Goal: Information Seeking & Learning: Learn about a topic

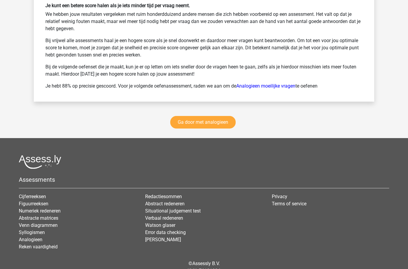
scroll to position [1391, 0]
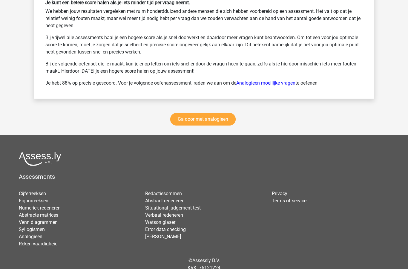
click at [51, 216] on link "Abstracte matrices" at bounding box center [38, 215] width 39 height 6
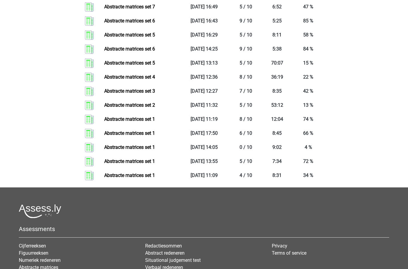
scroll to position [646, 0]
click at [143, 135] on link "Abstracte matrices set 1" at bounding box center [129, 133] width 51 height 6
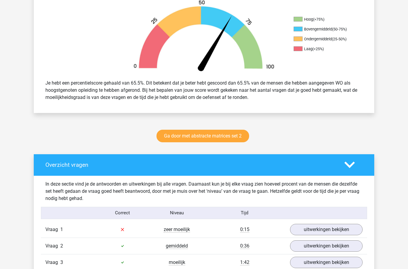
scroll to position [190, 0]
click at [225, 138] on link "Ga door met abstracte matrices set 2" at bounding box center [203, 136] width 93 height 13
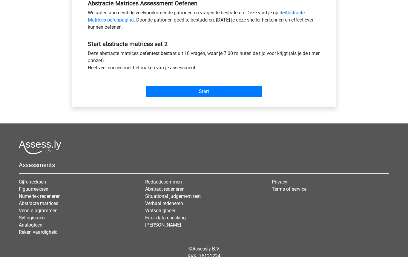
scroll to position [203, 0]
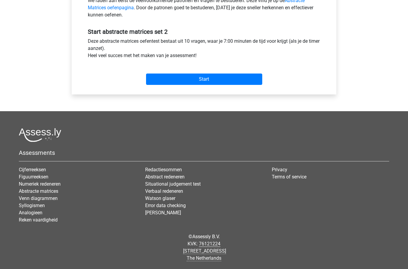
click at [227, 80] on input "Start" at bounding box center [204, 79] width 116 height 11
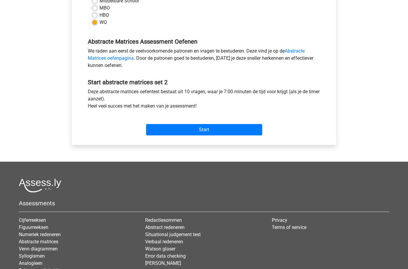
scroll to position [152, 0]
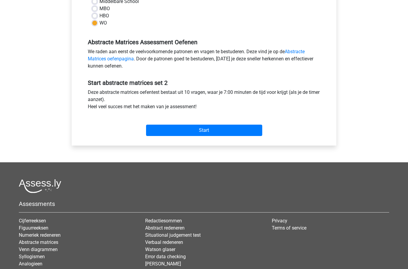
click at [211, 131] on input "Start" at bounding box center [204, 130] width 116 height 11
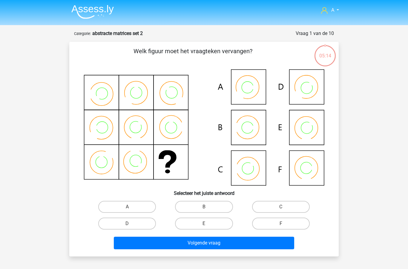
click at [204, 208] on label "B" at bounding box center [204, 207] width 58 height 12
click at [204, 208] on input "B" at bounding box center [206, 209] width 4 height 4
radio input "true"
click at [229, 245] on button "Volgende vraag" at bounding box center [204, 243] width 181 height 13
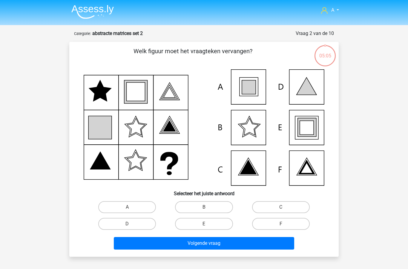
click at [211, 220] on label "E" at bounding box center [204, 224] width 58 height 12
click at [208, 224] on input "E" at bounding box center [206, 226] width 4 height 4
radio input "true"
click at [218, 243] on button "Volgende vraag" at bounding box center [204, 243] width 181 height 13
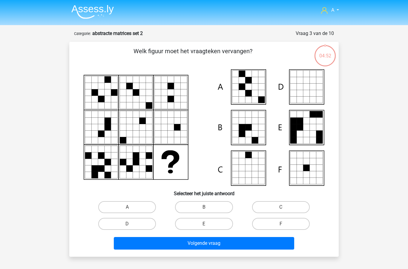
click at [128, 204] on label "A" at bounding box center [127, 207] width 58 height 12
click at [128, 207] on input "A" at bounding box center [129, 209] width 4 height 4
radio input "true"
click at [201, 245] on button "Volgende vraag" at bounding box center [204, 243] width 181 height 13
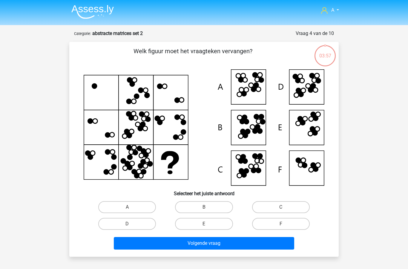
click at [210, 204] on label "B" at bounding box center [204, 207] width 58 height 12
click at [208, 207] on input "B" at bounding box center [206, 209] width 4 height 4
radio input "true"
click at [206, 244] on button "Volgende vraag" at bounding box center [204, 243] width 181 height 13
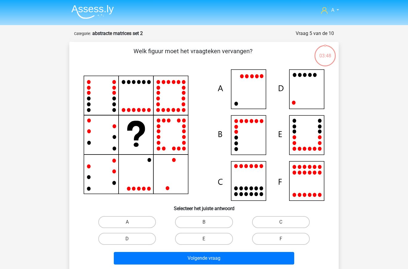
click at [128, 236] on label "D" at bounding box center [127, 239] width 58 height 12
click at [128, 239] on input "D" at bounding box center [129, 241] width 4 height 4
radio input "true"
click at [210, 262] on button "Volgende vraag" at bounding box center [204, 258] width 181 height 13
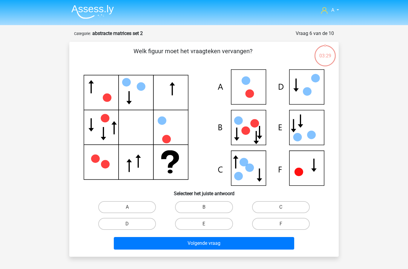
click at [200, 225] on label "E" at bounding box center [204, 224] width 58 height 12
click at [204, 225] on input "E" at bounding box center [206, 226] width 4 height 4
radio input "true"
click at [222, 245] on button "Volgende vraag" at bounding box center [204, 243] width 181 height 13
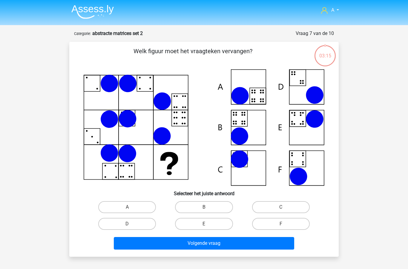
click at [204, 206] on label "B" at bounding box center [204, 207] width 58 height 12
click at [204, 207] on input "B" at bounding box center [206, 209] width 4 height 4
radio input "true"
click at [219, 240] on button "Volgende vraag" at bounding box center [204, 243] width 181 height 13
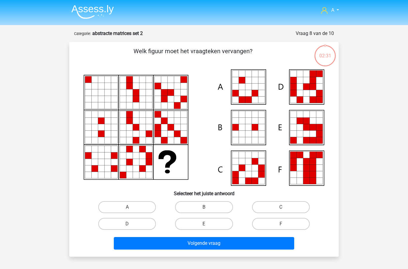
click at [206, 224] on input "E" at bounding box center [206, 226] width 4 height 4
radio input "true"
click at [212, 248] on button "Volgende vraag" at bounding box center [204, 243] width 181 height 13
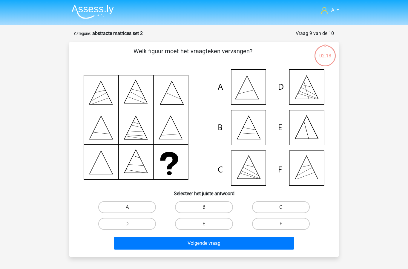
click at [276, 206] on label "C" at bounding box center [281, 207] width 58 height 12
click at [281, 207] on input "C" at bounding box center [283, 209] width 4 height 4
radio input "true"
click at [227, 246] on button "Volgende vraag" at bounding box center [204, 243] width 181 height 13
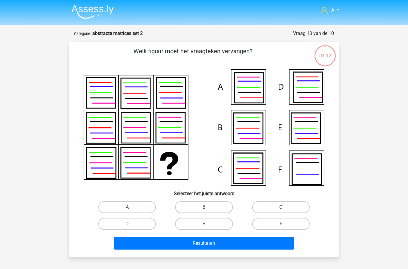
click at [139, 206] on label "A" at bounding box center [127, 207] width 58 height 12
click at [131, 207] on input "A" at bounding box center [129, 209] width 4 height 4
radio input "true"
click at [187, 247] on button "Resultaten" at bounding box center [204, 243] width 181 height 13
click at [209, 244] on button "Resultaten" at bounding box center [204, 243] width 181 height 13
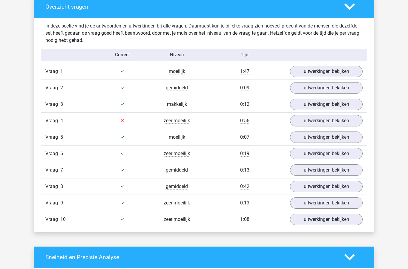
scroll to position [349, 0]
click at [323, 122] on link "uitwerkingen bekijken" at bounding box center [326, 120] width 73 height 11
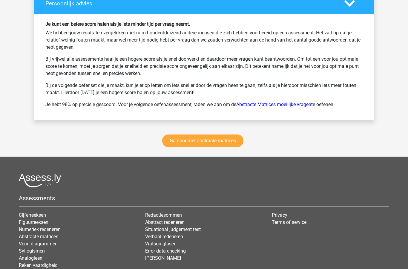
scroll to position [1093, 0]
click at [211, 143] on link "Ga door met abstracte matrices" at bounding box center [202, 141] width 81 height 13
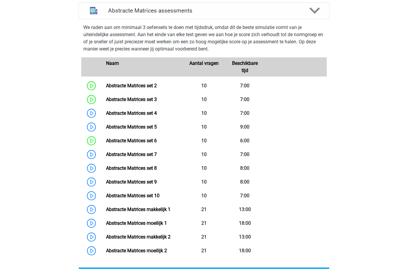
scroll to position [262, 0]
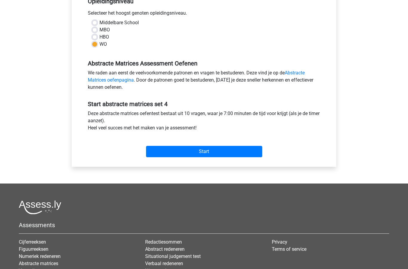
scroll to position [138, 0]
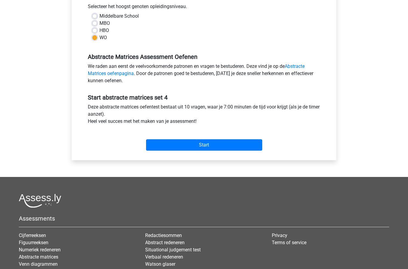
click at [222, 145] on input "Start" at bounding box center [204, 144] width 116 height 11
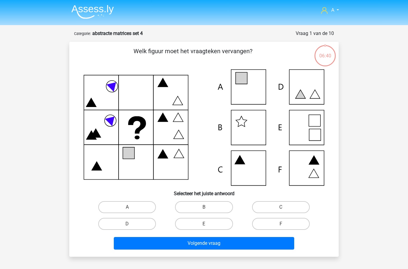
click at [129, 206] on label "A" at bounding box center [127, 207] width 58 height 12
click at [129, 207] on input "A" at bounding box center [129, 209] width 4 height 4
radio input "true"
click at [197, 245] on button "Volgende vraag" at bounding box center [204, 243] width 181 height 13
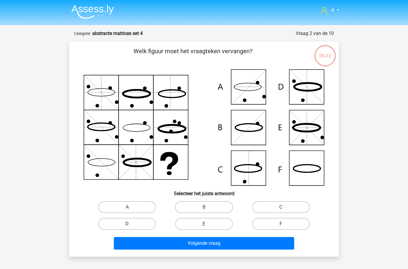
click at [283, 225] on input "F" at bounding box center [283, 226] width 4 height 4
radio input "true"
click at [222, 244] on button "Volgende vraag" at bounding box center [204, 243] width 181 height 13
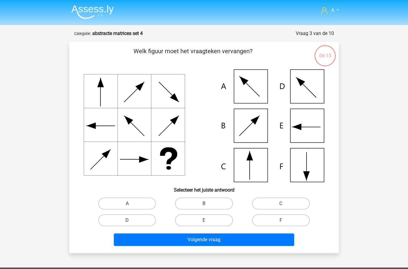
click at [208, 222] on input "E" at bounding box center [206, 222] width 4 height 4
radio input "true"
click at [276, 222] on label "F" at bounding box center [281, 220] width 58 height 12
click at [281, 222] on input "F" at bounding box center [283, 222] width 4 height 4
radio input "true"
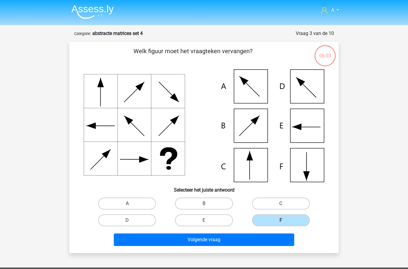
click at [230, 244] on button "Volgende vraag" at bounding box center [204, 239] width 181 height 13
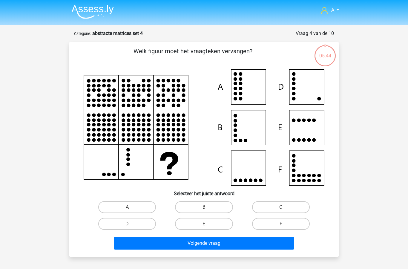
click at [132, 223] on label "D" at bounding box center [127, 224] width 58 height 12
click at [131, 224] on input "D" at bounding box center [129, 226] width 4 height 4
radio input "true"
click at [212, 247] on button "Volgende vraag" at bounding box center [204, 243] width 181 height 13
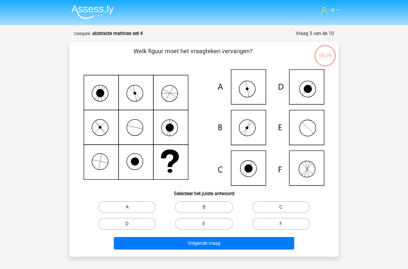
click at [131, 208] on input "A" at bounding box center [129, 209] width 4 height 4
radio input "true"
click at [213, 248] on button "Volgende vraag" at bounding box center [204, 243] width 181 height 13
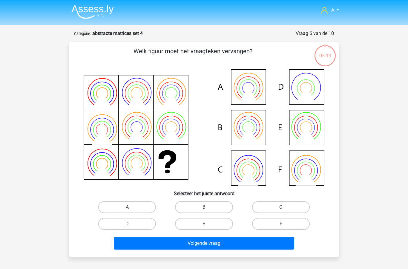
click at [211, 208] on label "B" at bounding box center [204, 207] width 58 height 12
click at [208, 208] on input "B" at bounding box center [206, 209] width 4 height 4
radio input "true"
click at [225, 245] on button "Volgende vraag" at bounding box center [204, 243] width 181 height 13
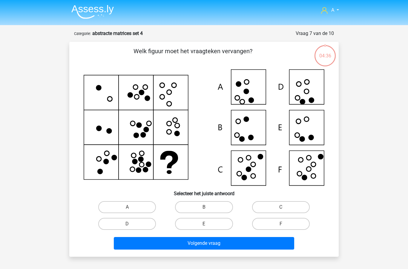
click at [275, 225] on label "F" at bounding box center [281, 224] width 58 height 12
click at [281, 225] on input "F" at bounding box center [283, 226] width 4 height 4
radio input "true"
click at [238, 243] on button "Volgende vraag" at bounding box center [204, 243] width 181 height 13
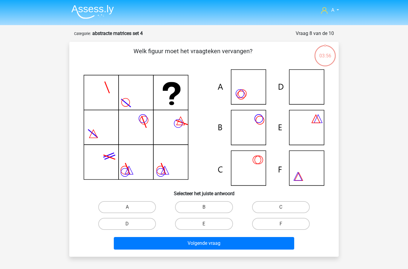
click at [289, 224] on label "F" at bounding box center [281, 224] width 58 height 12
click at [285, 224] on input "F" at bounding box center [283, 226] width 4 height 4
radio input "true"
click at [247, 245] on button "Volgende vraag" at bounding box center [204, 243] width 181 height 13
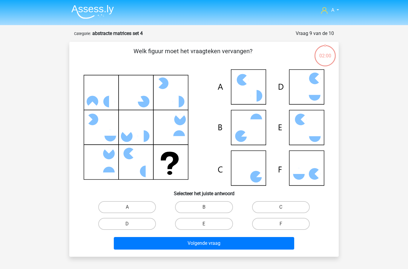
click at [275, 204] on label "C" at bounding box center [281, 207] width 58 height 12
click at [281, 207] on input "C" at bounding box center [283, 209] width 4 height 4
radio input "true"
click at [248, 242] on button "Volgende vraag" at bounding box center [204, 243] width 181 height 13
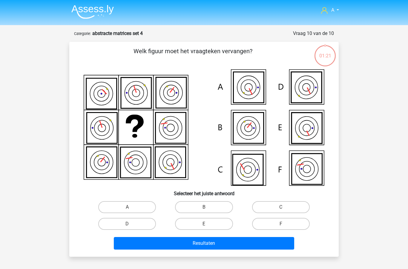
click at [212, 210] on label "B" at bounding box center [204, 207] width 58 height 12
click at [208, 210] on input "B" at bounding box center [206, 209] width 4 height 4
radio input "true"
click at [213, 244] on button "Resultaten" at bounding box center [204, 243] width 181 height 13
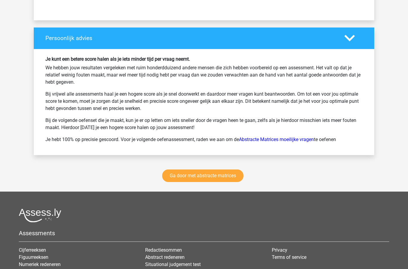
scroll to position [769, 0]
click at [223, 177] on link "Ga door met abstracte matrices" at bounding box center [202, 175] width 81 height 13
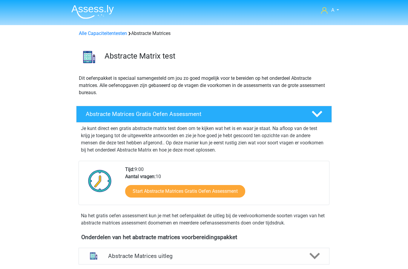
scroll to position [267, 0]
